Goal: Check status

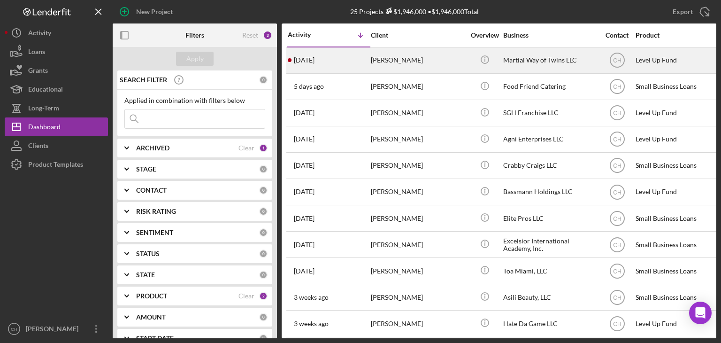
click at [343, 62] on div "[DATE] [PERSON_NAME]" at bounding box center [329, 60] width 82 height 25
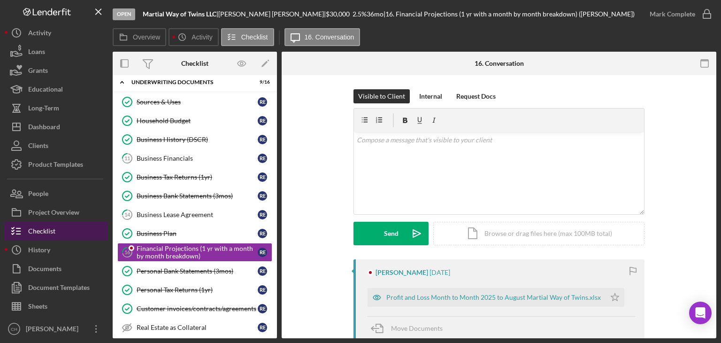
scroll to position [71, 0]
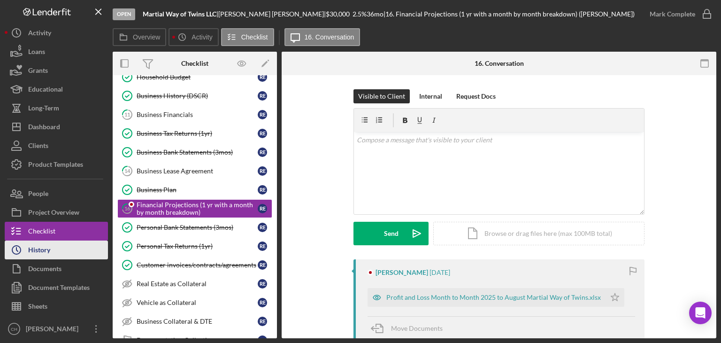
click at [46, 247] on div "History" at bounding box center [39, 250] width 22 height 21
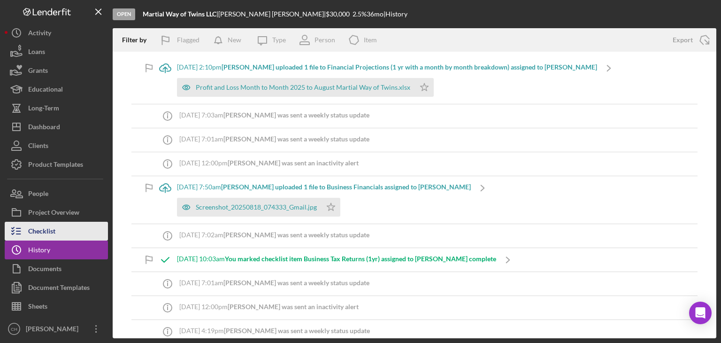
click at [62, 237] on button "Checklist" at bounding box center [56, 231] width 103 height 19
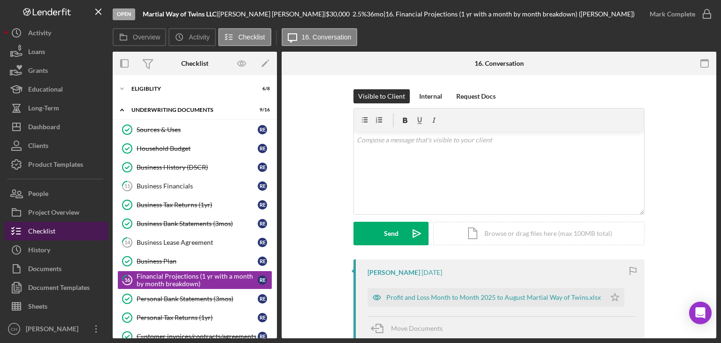
scroll to position [71, 0]
